Goal: Transaction & Acquisition: Purchase product/service

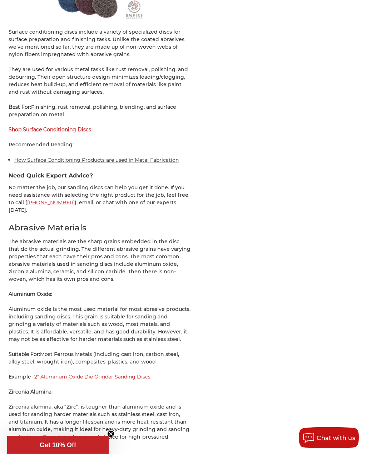
scroll to position [2185, 0]
click at [47, 126] on strong "Shop Surface Conditioning Discs" at bounding box center [50, 129] width 83 height 6
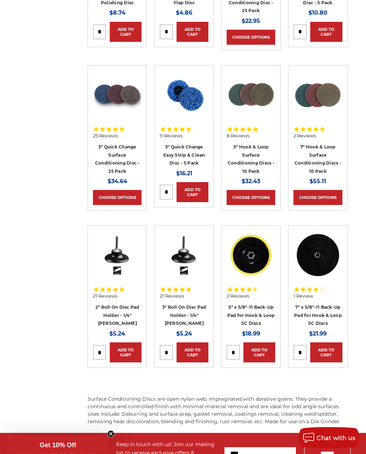
scroll to position [734, 0]
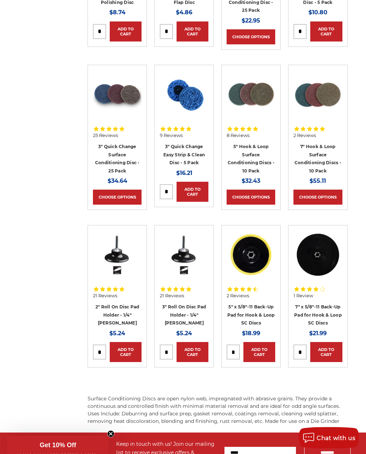
click at [265, 305] on link "5" x 5/8"-11 Back-Up Pad for Hook & Loop SC Discs" at bounding box center [252, 315] width 48 height 21
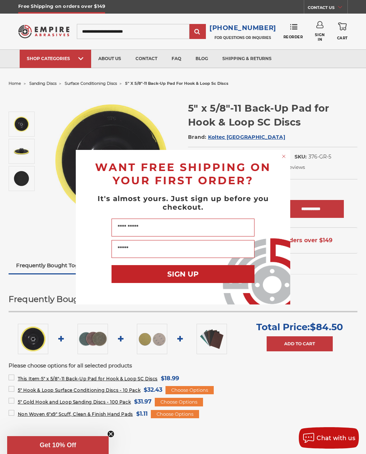
click at [339, 241] on div "Close dialog WANT FREE SHIPPING ON YOUR FIRST ORDER? It's almost yours. Just si…" at bounding box center [183, 227] width 366 height 454
click at [331, 275] on div "Close dialog WANT FREE SHIPPING ON YOUR FIRST ORDER? It's almost yours. Just si…" at bounding box center [183, 227] width 366 height 454
click at [344, 82] on div "Close dialog WANT FREE SHIPPING ON YOUR FIRST ORDER? It's almost yours. Just si…" at bounding box center [183, 227] width 366 height 454
click at [287, 153] on icon "Close dialog" at bounding box center [284, 156] width 7 height 7
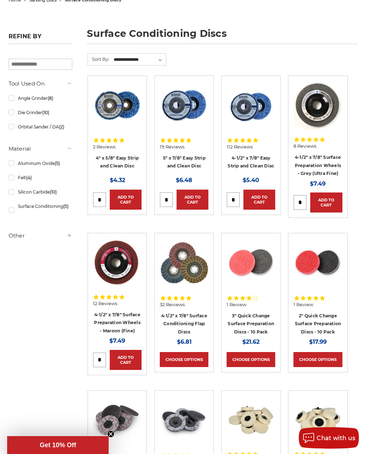
scroll to position [83, 0]
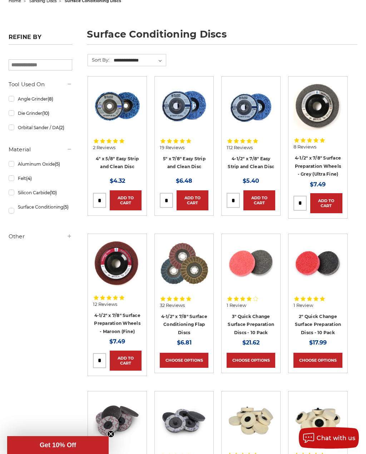
click at [336, 163] on link "4-1/2" x 7/8" Surface Preparation Wheels - Grey (Ultra Fine)" at bounding box center [318, 165] width 47 height 21
